Goal: Information Seeking & Learning: Learn about a topic

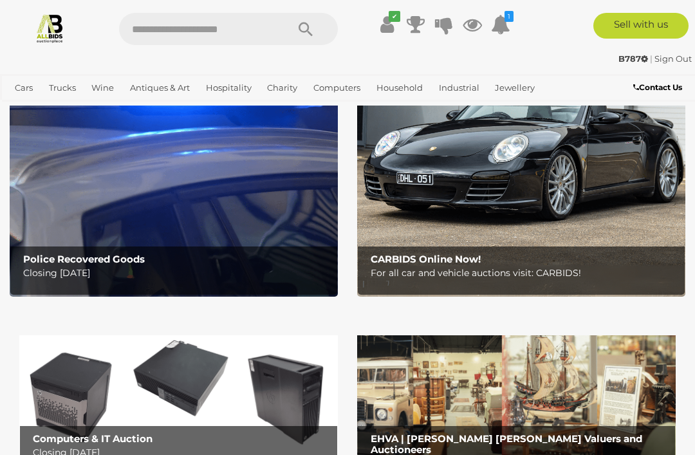
scroll to position [137, 0]
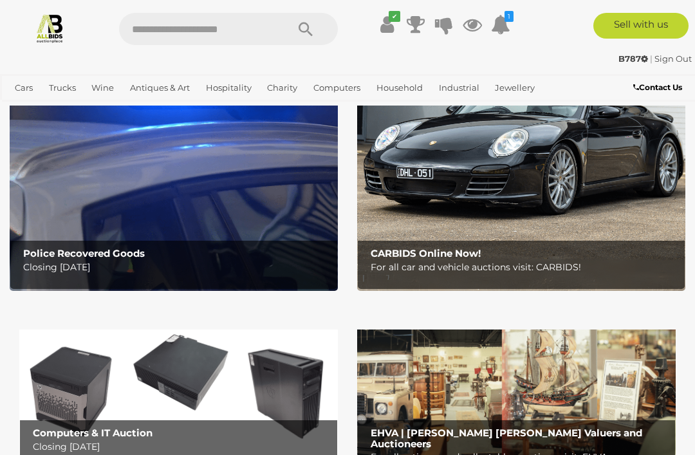
click at [41, 250] on b "Police Recovered Goods" at bounding box center [84, 253] width 122 height 12
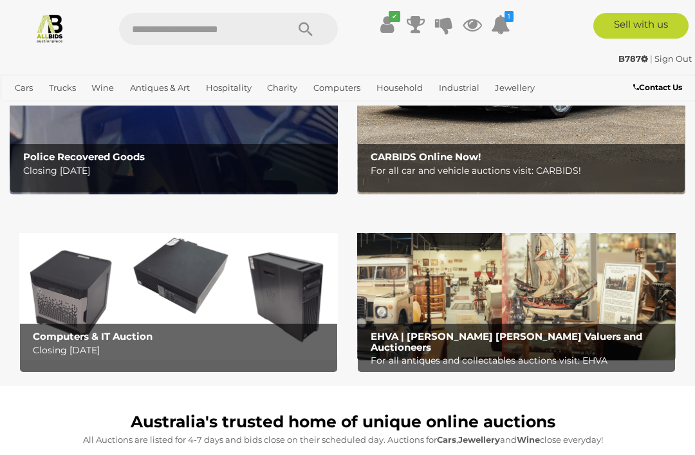
scroll to position [269, 0]
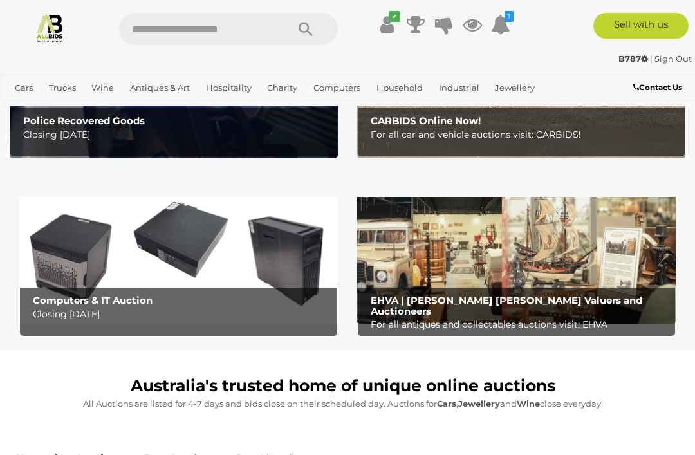
click at [296, 272] on img at bounding box center [178, 254] width 318 height 140
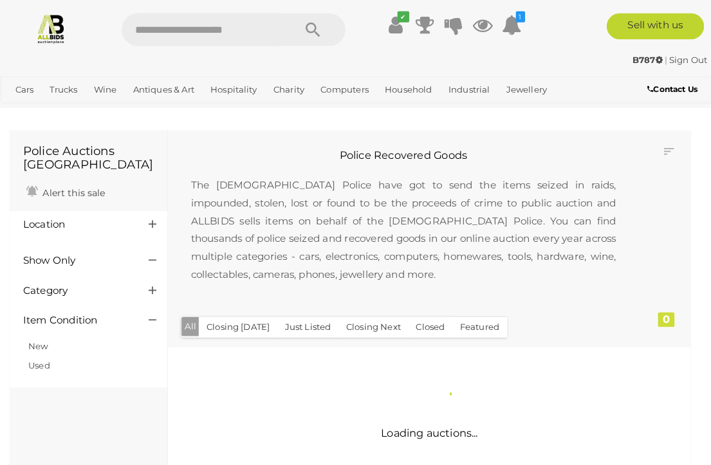
scroll to position [2, 0]
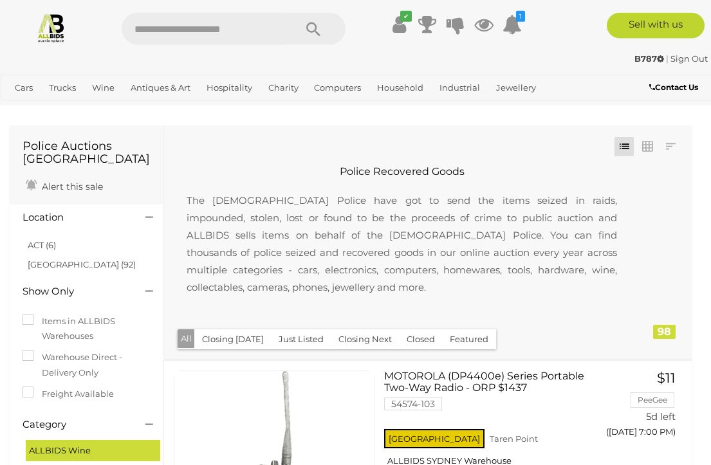
click at [37, 246] on link "ACT (6)" at bounding box center [42, 245] width 28 height 10
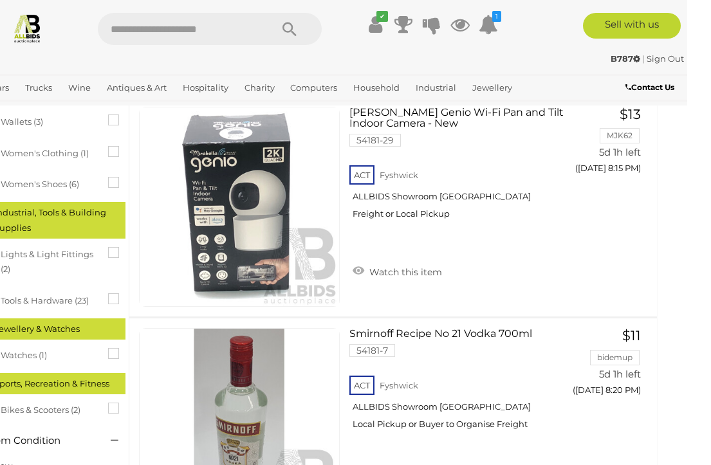
scroll to position [1072, 11]
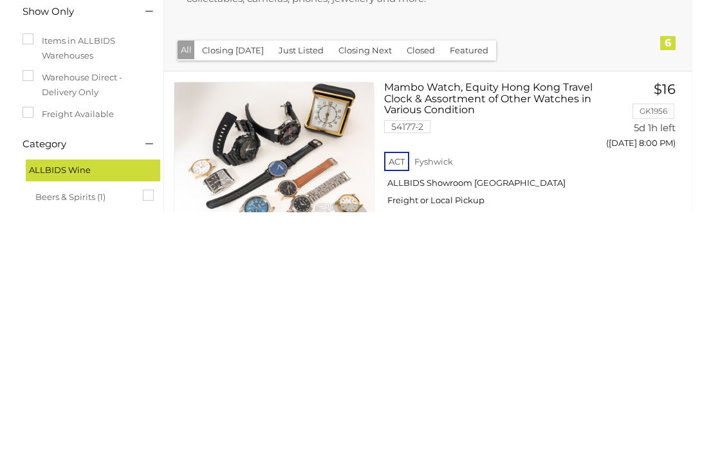
scroll to position [290, 0]
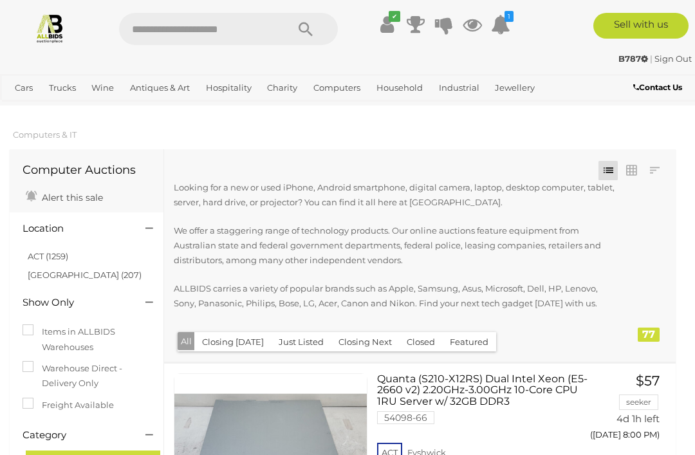
click at [37, 251] on link "ACT (1259)" at bounding box center [48, 256] width 41 height 10
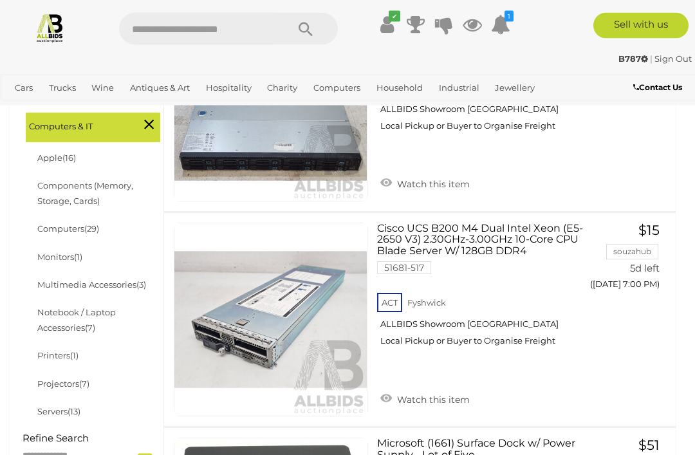
scroll to position [365, 0]
click at [41, 351] on link "Printers (1)" at bounding box center [57, 355] width 41 height 10
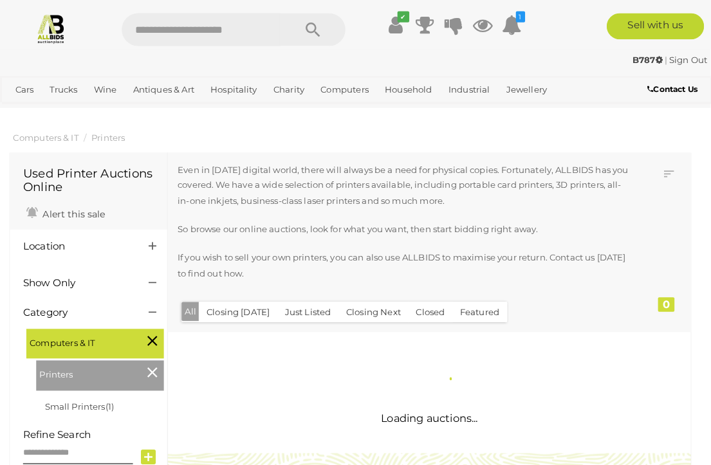
scroll to position [2, 0]
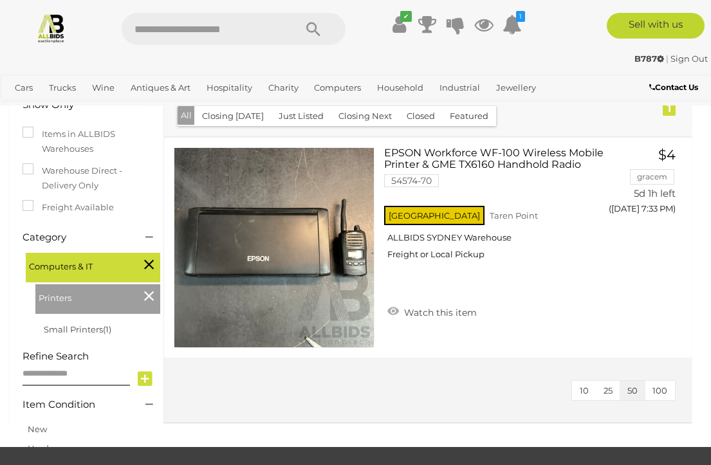
scroll to position [170, 0]
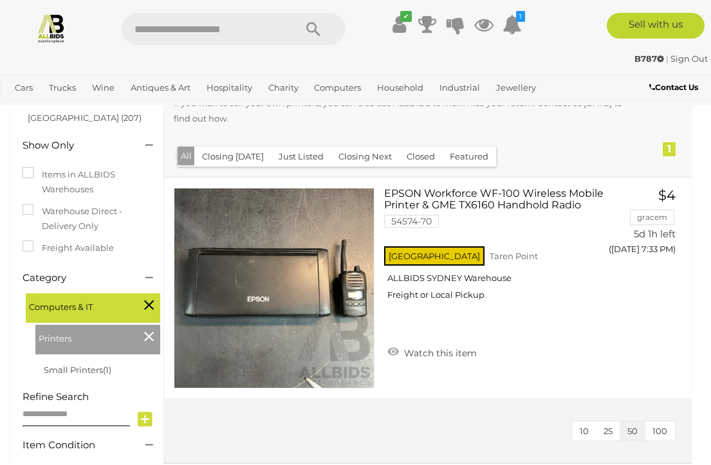
click at [148, 302] on icon at bounding box center [149, 304] width 10 height 17
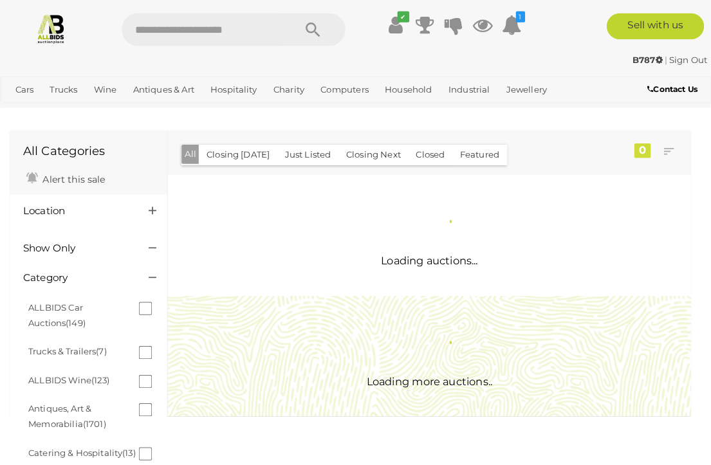
scroll to position [2, 0]
